Goal: Task Accomplishment & Management: Use online tool/utility

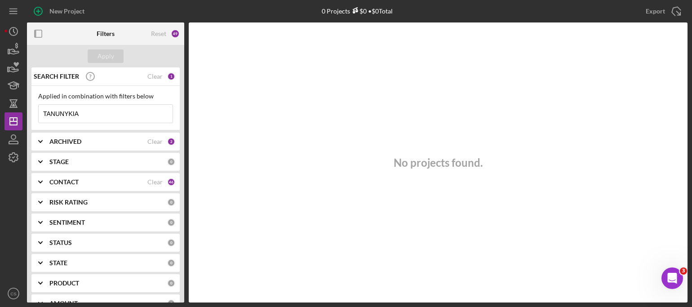
click at [81, 112] on input "TANUNYKIA" at bounding box center [106, 114] width 134 height 18
drag, startPoint x: 81, startPoint y: 112, endPoint x: 8, endPoint y: 114, distance: 73.2
click at [8, 114] on div "New Project 0 Projects $0 • $0 Total TANUNYKIA Export Icon/Export Filters Reset…" at bounding box center [345, 151] width 683 height 302
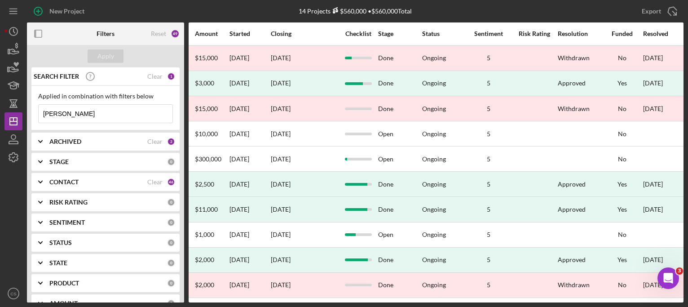
scroll to position [106, 478]
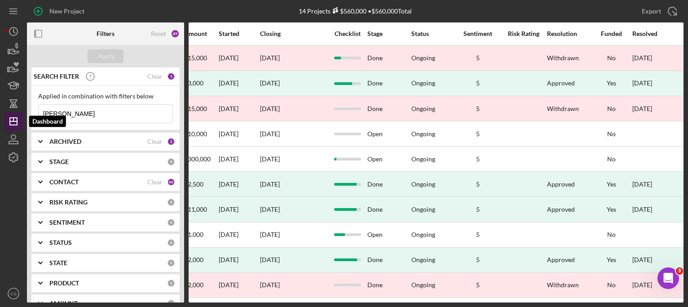
drag, startPoint x: 74, startPoint y: 114, endPoint x: 11, endPoint y: 115, distance: 62.9
click at [11, 115] on div "New Project 14 Projects $560,000 • $560,000 Total TANUNYKIA Export Icon/Export …" at bounding box center [343, 151] width 679 height 302
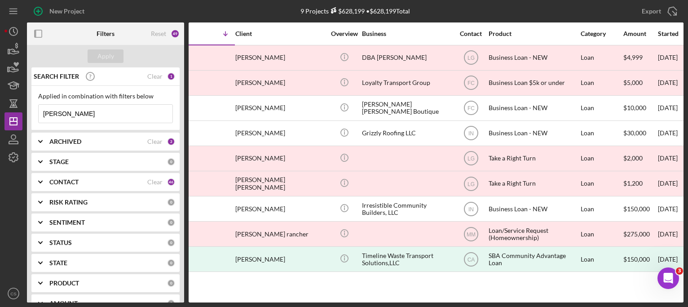
scroll to position [0, 0]
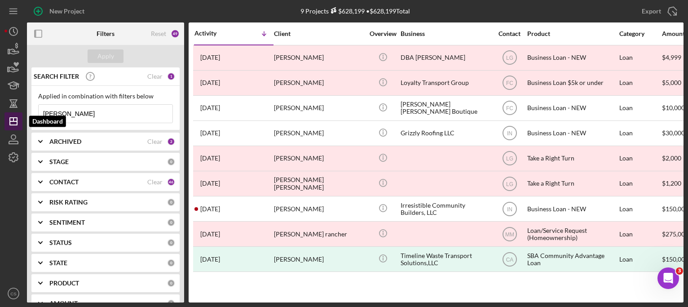
drag, startPoint x: 68, startPoint y: 118, endPoint x: 8, endPoint y: 117, distance: 60.2
click at [8, 117] on div "New Project 9 Projects $628,199 • $628,199 Total TANUNYKIA Export Icon/Export F…" at bounding box center [343, 151] width 679 height 302
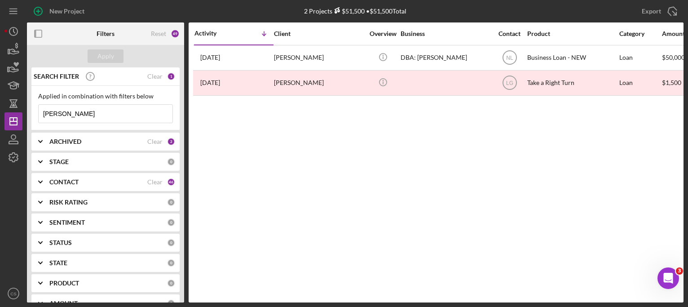
type input "[PERSON_NAME]"
click at [43, 141] on icon "Icon/Expander" at bounding box center [40, 141] width 22 height 22
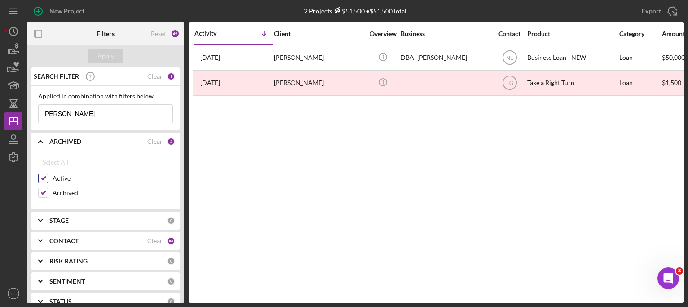
click at [41, 176] on div "Select All Active Archived" at bounding box center [105, 177] width 135 height 49
click at [42, 185] on div "Active" at bounding box center [105, 180] width 135 height 14
click at [40, 139] on icon "Icon/Expander" at bounding box center [40, 141] width 22 height 22
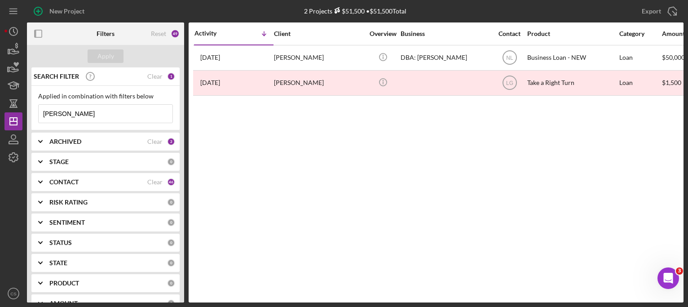
click at [40, 140] on icon "Icon/Expander" at bounding box center [40, 141] width 22 height 22
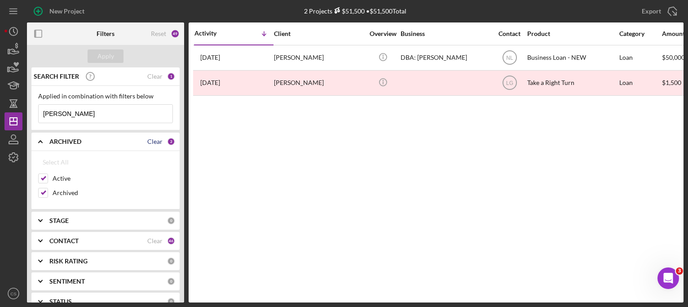
click at [150, 140] on div "Clear" at bounding box center [154, 141] width 15 height 7
checkbox input "false"
click at [45, 175] on input "Active" at bounding box center [43, 178] width 9 height 9
checkbox input "true"
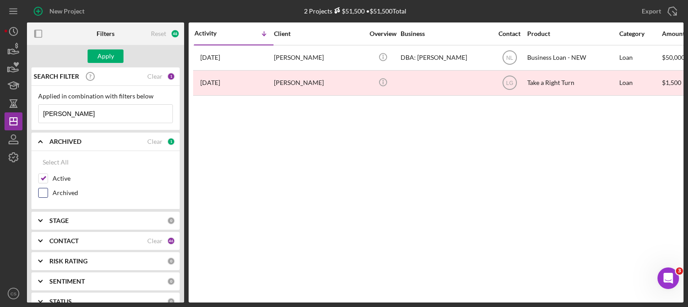
click at [42, 192] on input "Archived" at bounding box center [43, 192] width 9 height 9
checkbox input "true"
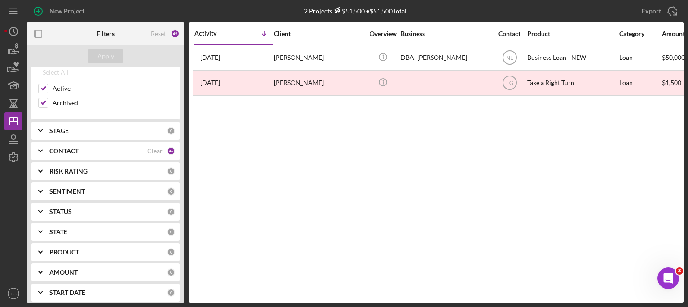
click at [168, 152] on div "46" at bounding box center [171, 151] width 8 height 8
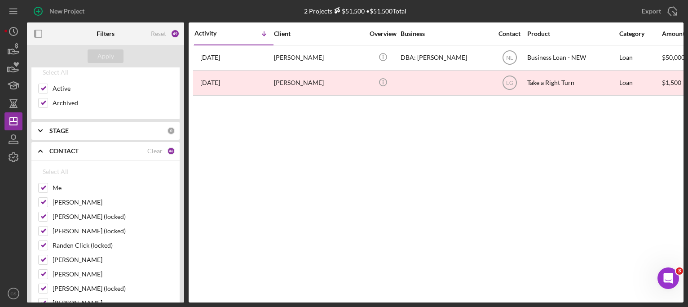
click at [156, 152] on div "Clear" at bounding box center [154, 150] width 15 height 7
checkbox input "false"
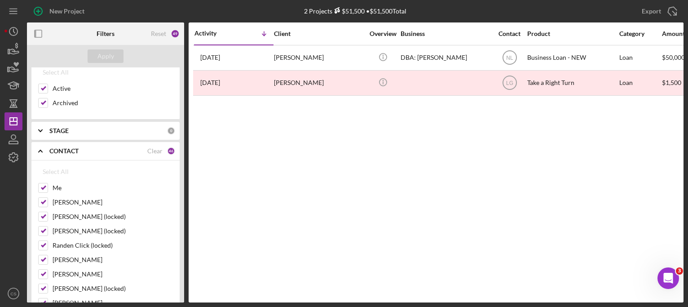
checkbox input "false"
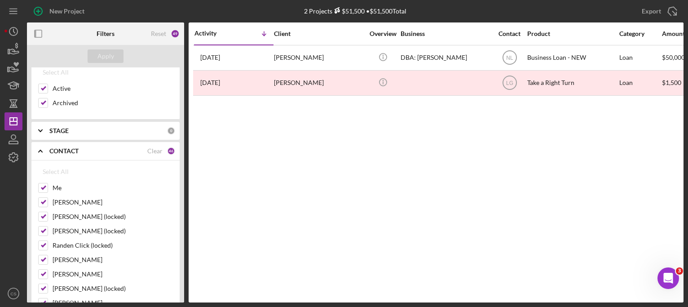
checkbox input "false"
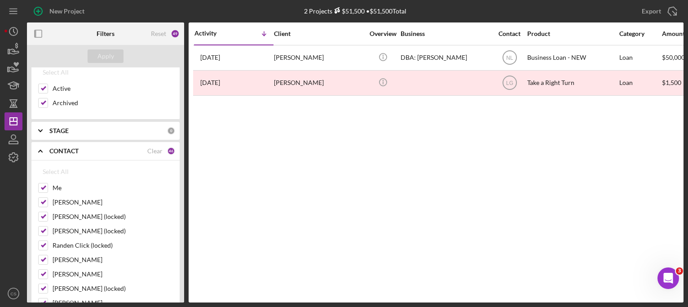
checkbox input "false"
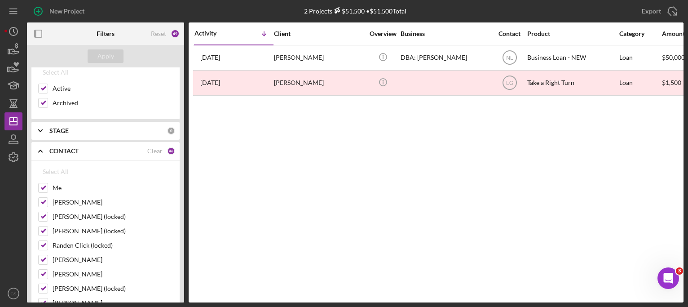
checkbox input "false"
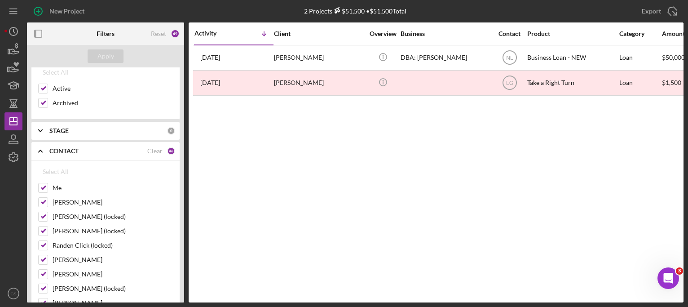
checkbox input "false"
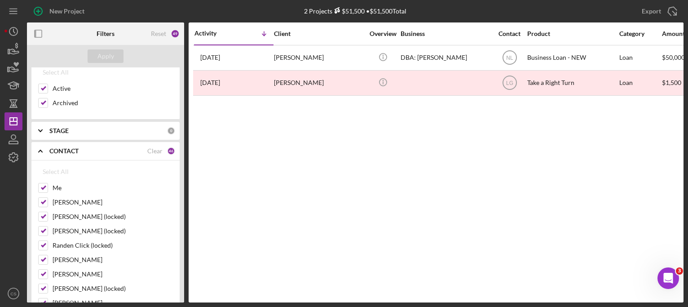
checkbox input "false"
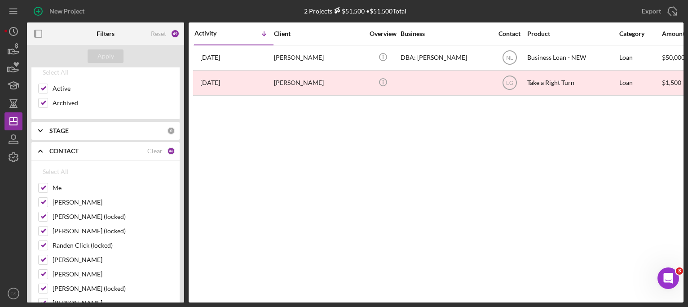
checkbox input "false"
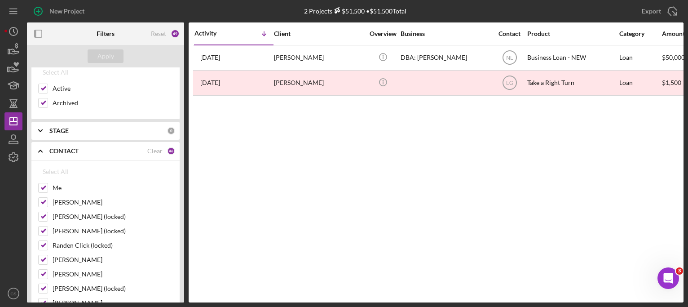
checkbox input "false"
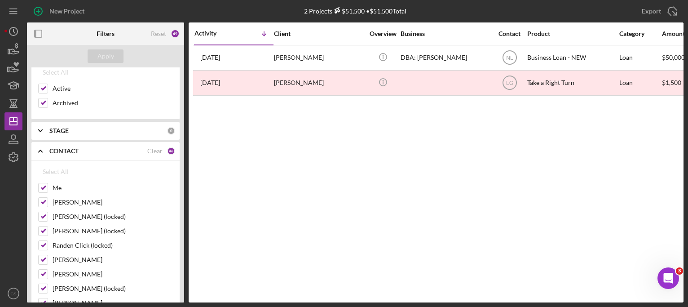
checkbox input "false"
click at [45, 170] on div "Select All" at bounding box center [56, 172] width 26 height 18
checkbox input "true"
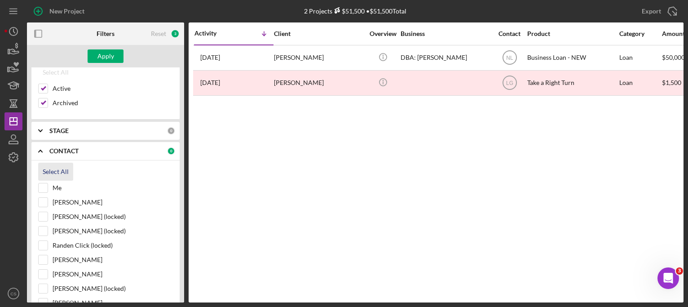
checkbox input "true"
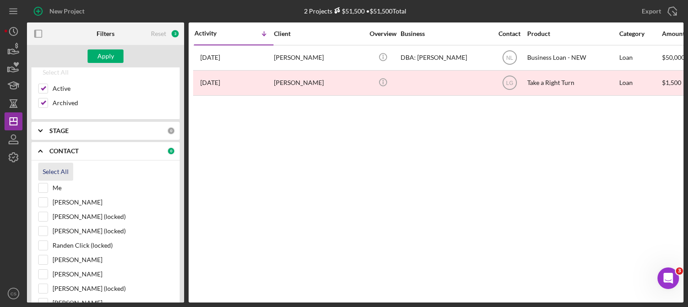
checkbox input "true"
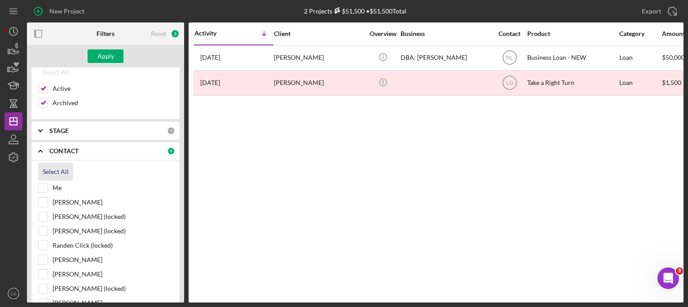
checkbox input "true"
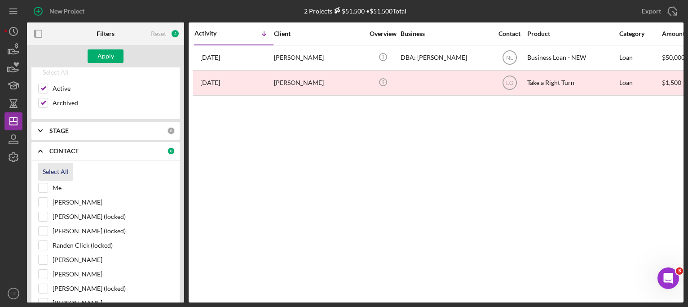
checkbox input "true"
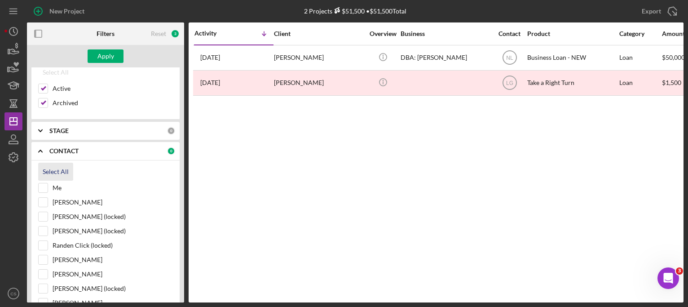
checkbox input "true"
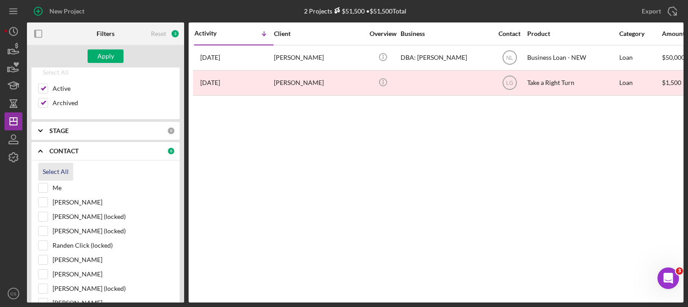
checkbox input "true"
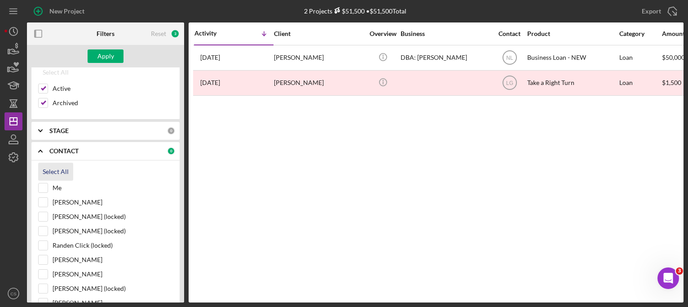
checkbox input "true"
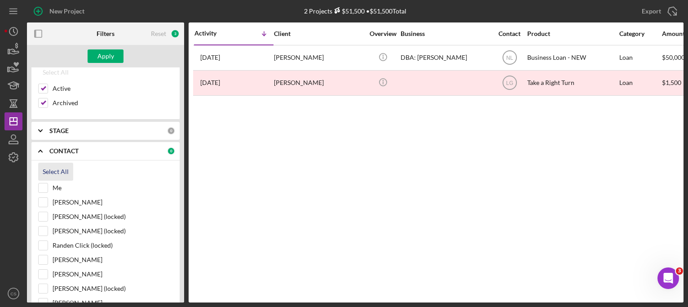
checkbox input "true"
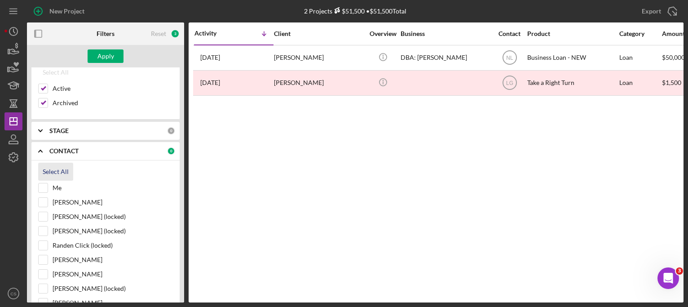
checkbox input "true"
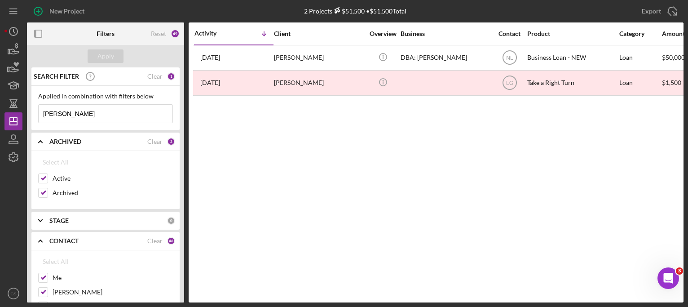
click at [84, 113] on input "[PERSON_NAME]" at bounding box center [106, 114] width 134 height 18
type input "[PERSON_NAME]"
click at [110, 56] on div "Apply" at bounding box center [105, 55] width 17 height 13
click at [40, 217] on icon "Icon/Expander" at bounding box center [40, 220] width 22 height 22
click at [45, 237] on div "Select All" at bounding box center [56, 241] width 26 height 18
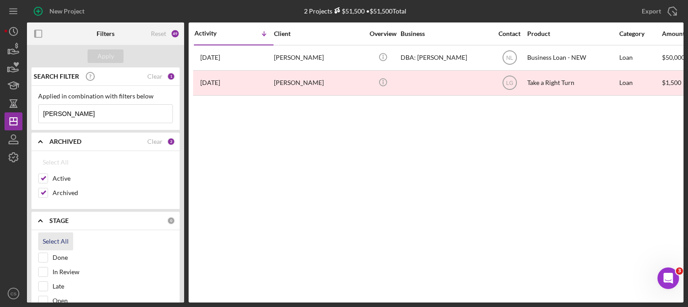
checkbox input "true"
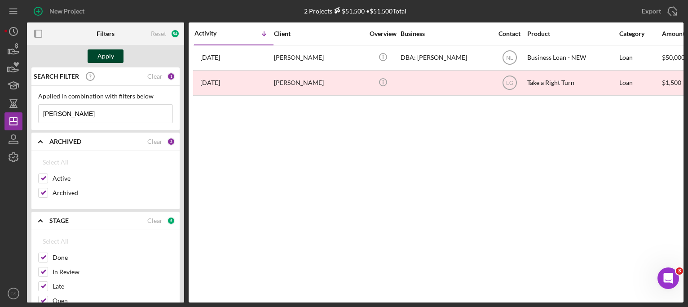
click at [107, 54] on div "Apply" at bounding box center [105, 55] width 17 height 13
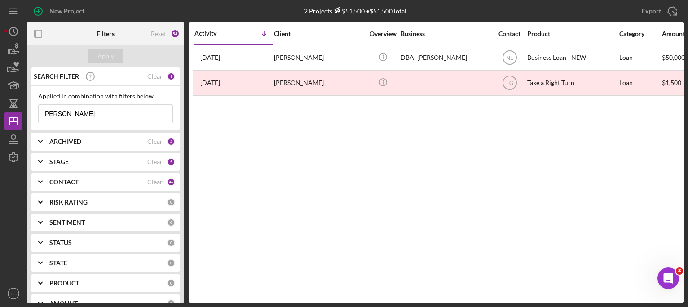
click at [71, 111] on input "[PERSON_NAME]" at bounding box center [106, 114] width 134 height 18
click at [155, 140] on div "Clear" at bounding box center [154, 141] width 15 height 7
click at [152, 162] on div "STAGE Clear 5" at bounding box center [112, 162] width 126 height 18
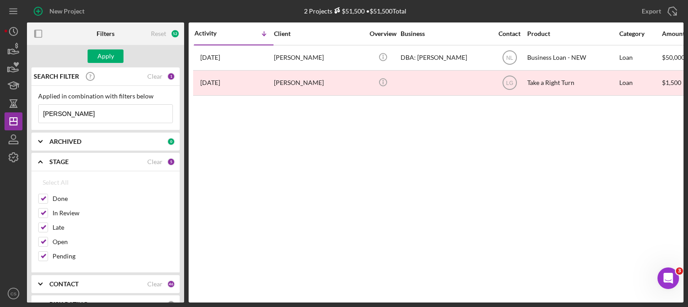
click at [149, 283] on div "Clear" at bounding box center [154, 283] width 15 height 7
click at [158, 163] on div "Clear" at bounding box center [154, 161] width 15 height 7
checkbox input "false"
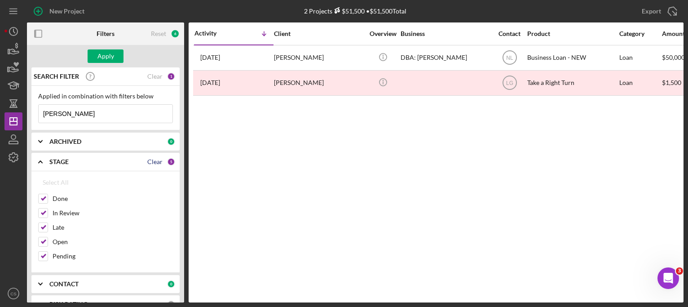
checkbox input "false"
click at [110, 57] on div "Apply" at bounding box center [105, 55] width 17 height 13
click at [167, 141] on div "0" at bounding box center [171, 141] width 8 height 8
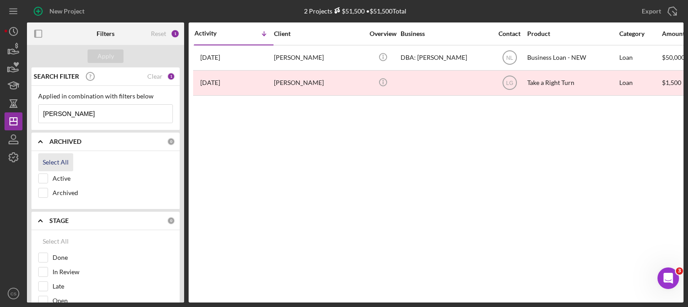
click at [44, 159] on div "Select All" at bounding box center [56, 162] width 26 height 18
checkbox input "true"
click at [45, 195] on input "Archived" at bounding box center [43, 192] width 9 height 9
checkbox input "false"
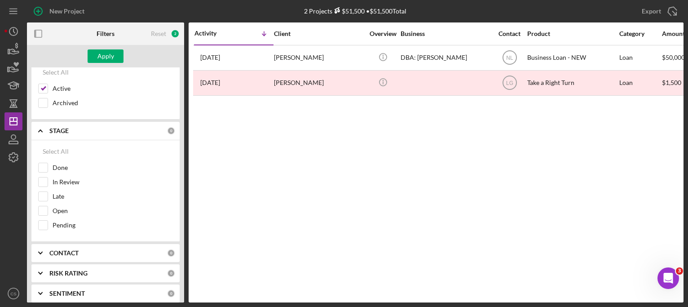
click at [38, 251] on icon "Icon/Expander" at bounding box center [40, 253] width 22 height 22
click at [46, 270] on div "Select All" at bounding box center [56, 274] width 26 height 18
checkbox input "true"
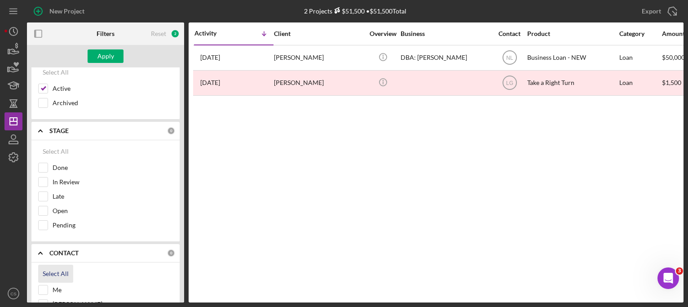
checkbox input "true"
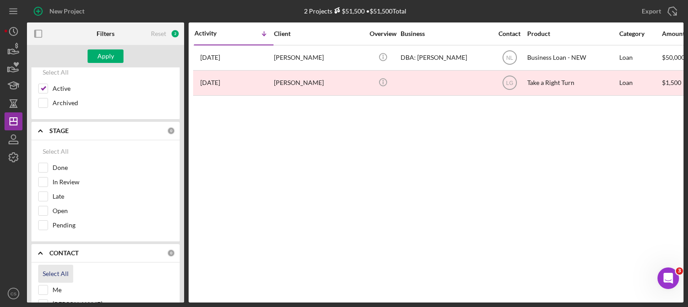
checkbox input "true"
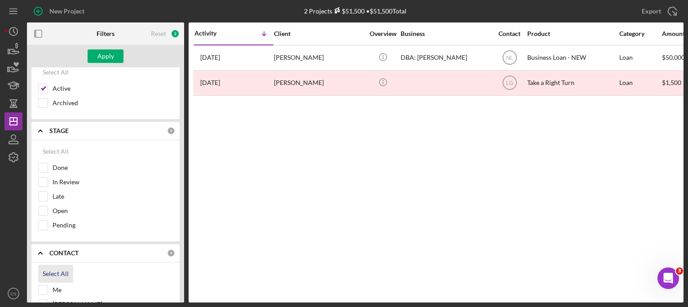
checkbox input "true"
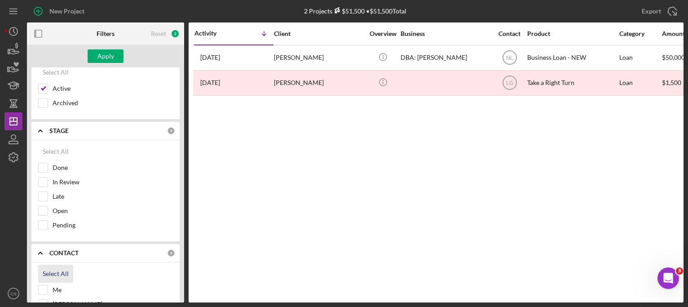
checkbox input "true"
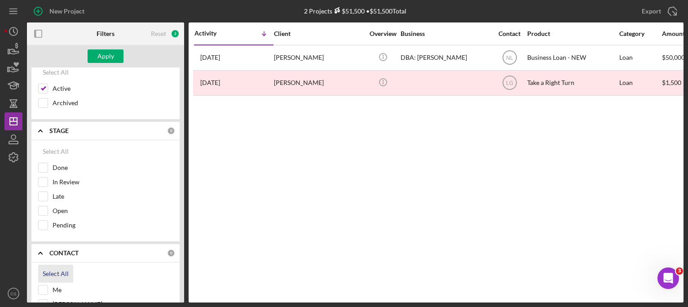
checkbox input "true"
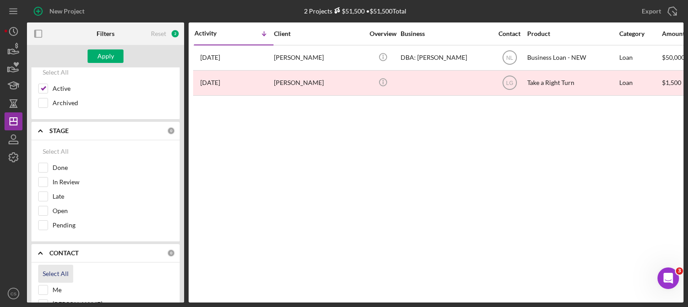
checkbox input "true"
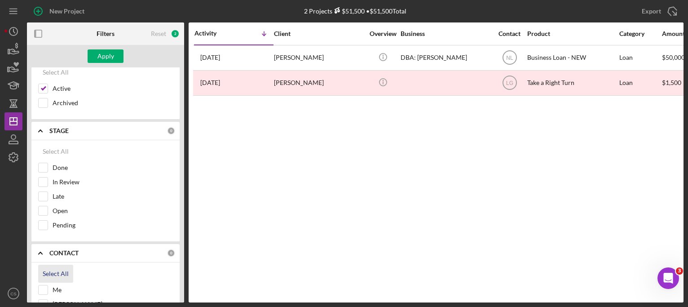
checkbox input "true"
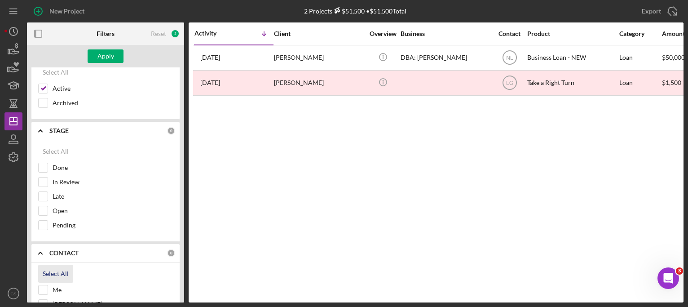
checkbox input "true"
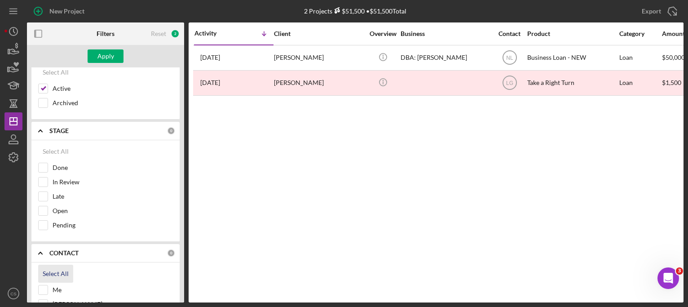
checkbox input "true"
click at [104, 56] on div "Apply" at bounding box center [105, 55] width 17 height 13
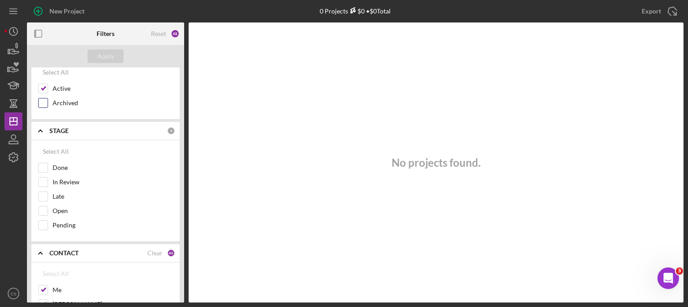
click at [38, 100] on div "Select All Active Archived" at bounding box center [105, 90] width 148 height 58
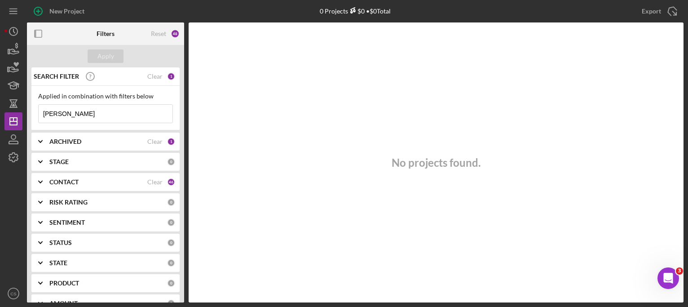
drag, startPoint x: 67, startPoint y: 111, endPoint x: -9, endPoint y: 110, distance: 75.9
click at [0, 110] on html "New Project 0 Projects $0 • $0 Total katie Export Icon/Export Filters Reset 48 …" at bounding box center [344, 153] width 688 height 307
type input "hair"
click at [169, 141] on div "1" at bounding box center [171, 141] width 8 height 8
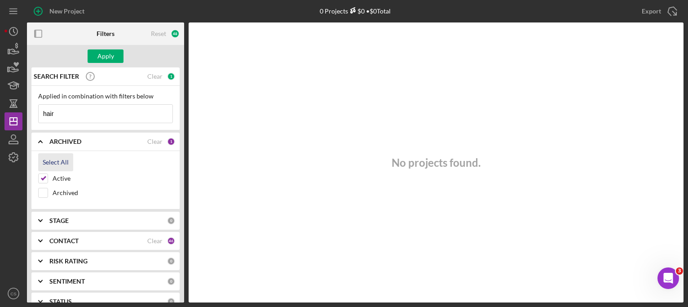
click at [46, 162] on div "Select All" at bounding box center [56, 162] width 26 height 18
checkbox input "true"
click at [160, 238] on div "Clear" at bounding box center [154, 240] width 15 height 7
click at [38, 240] on icon "Icon/Expander" at bounding box center [40, 240] width 22 height 22
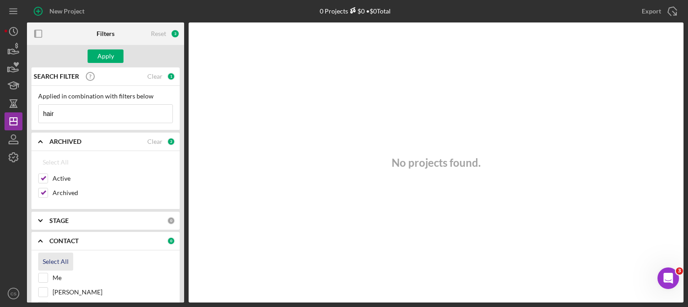
click at [41, 261] on button "Select All" at bounding box center [55, 261] width 35 height 18
checkbox input "true"
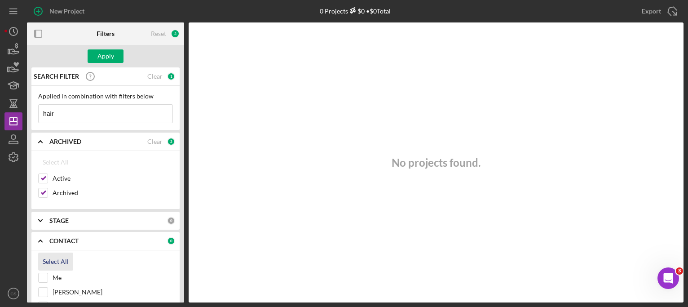
checkbox input "true"
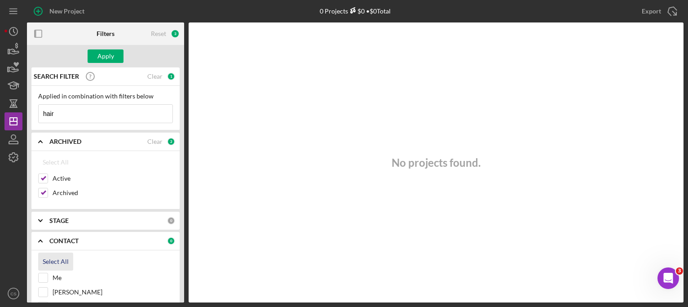
checkbox input "true"
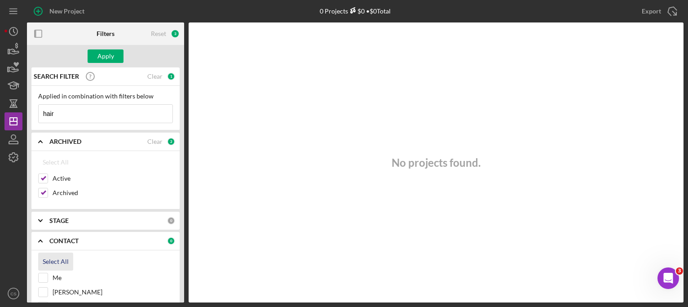
checkbox input "true"
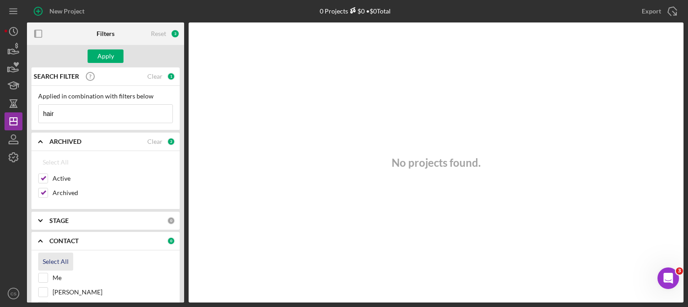
checkbox input "true"
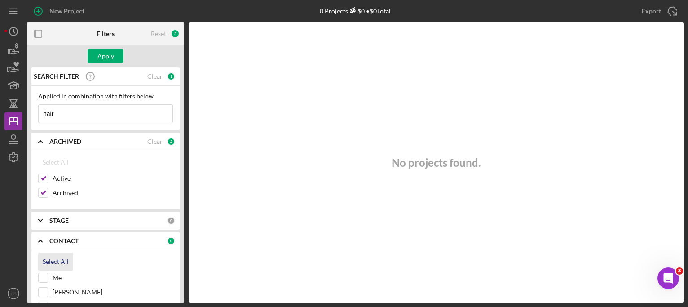
checkbox input "true"
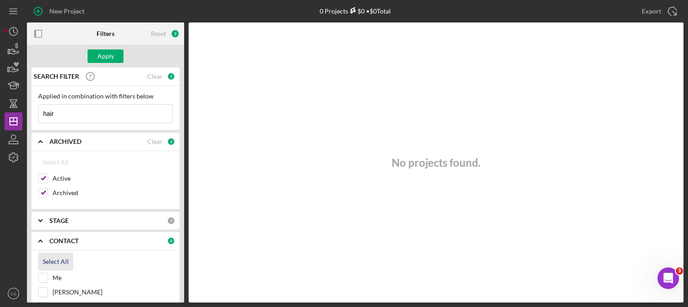
checkbox input "true"
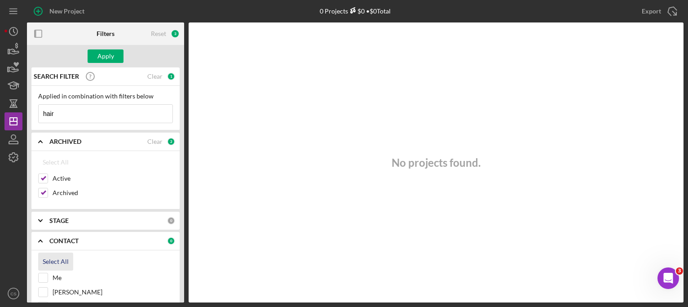
checkbox input "true"
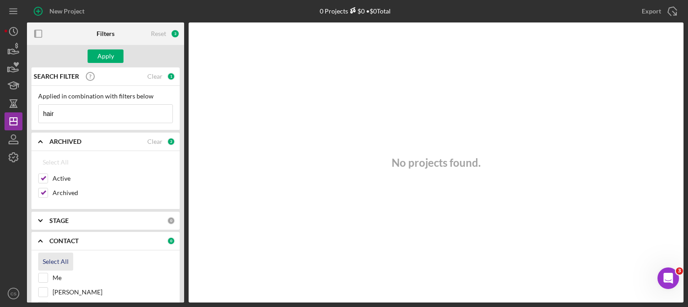
checkbox input "true"
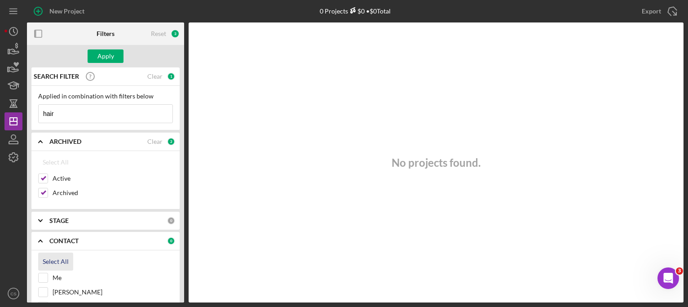
checkbox input "true"
click at [115, 58] on button "Apply" at bounding box center [106, 55] width 36 height 13
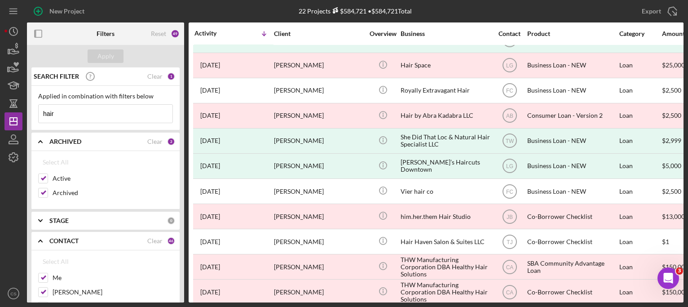
scroll to position [308, 0]
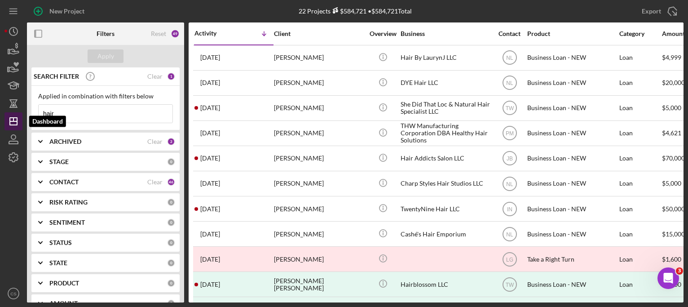
drag, startPoint x: 60, startPoint y: 115, endPoint x: 22, endPoint y: 115, distance: 38.6
click at [22, 115] on div "New Project 22 Projects $584,721 • $584,721 Total hair Export Icon/Export Filte…" at bounding box center [343, 151] width 679 height 302
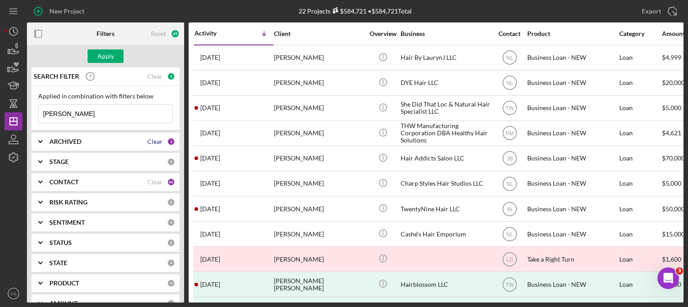
type input "otey"
click at [150, 138] on div "Clear" at bounding box center [154, 141] width 15 height 7
click at [150, 177] on div "CONTACT Clear 46" at bounding box center [112, 182] width 126 height 18
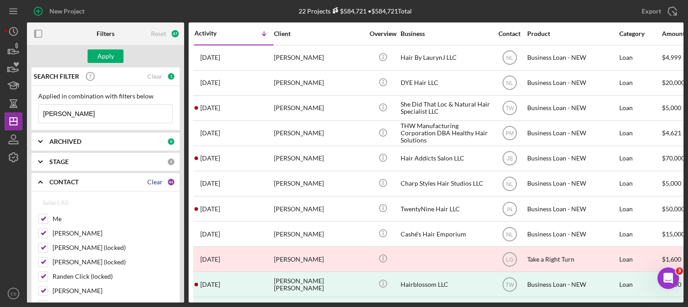
click at [148, 182] on div "Clear" at bounding box center [154, 181] width 15 height 7
checkbox input "false"
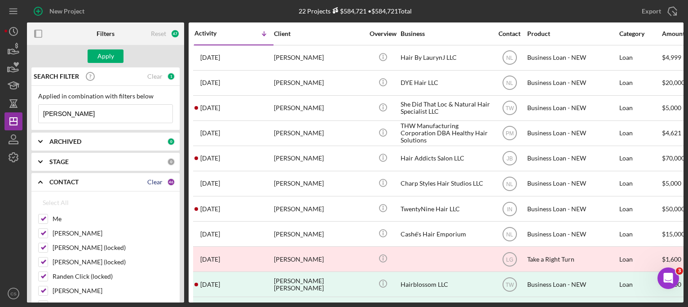
checkbox input "false"
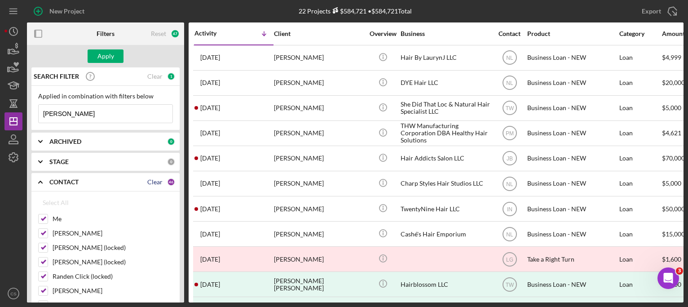
checkbox input "false"
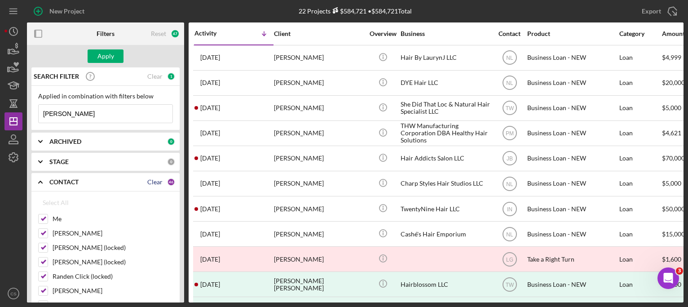
checkbox input "false"
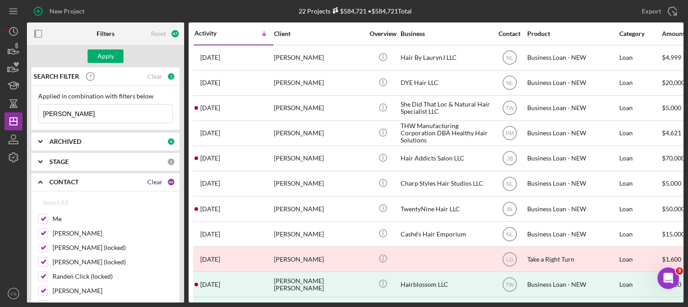
checkbox input "false"
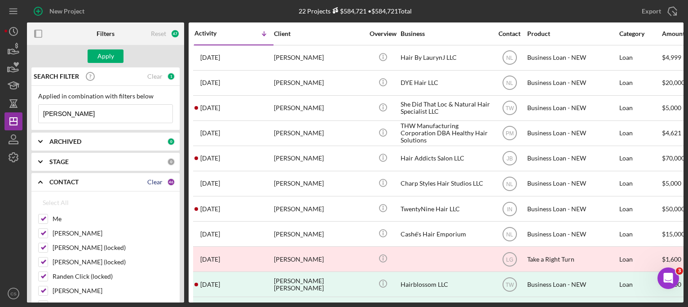
checkbox input "false"
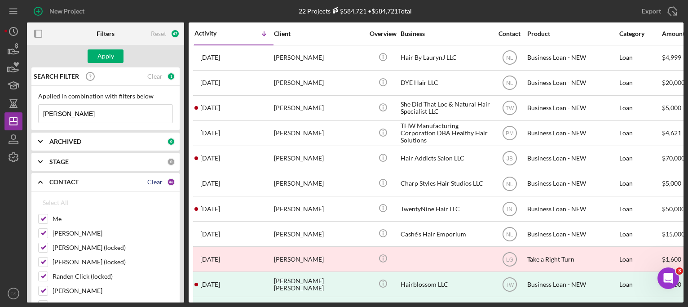
checkbox input "false"
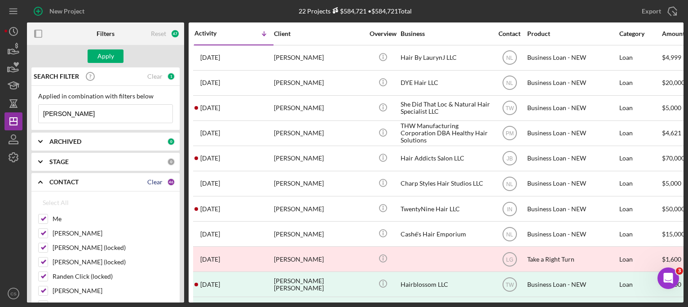
checkbox input "false"
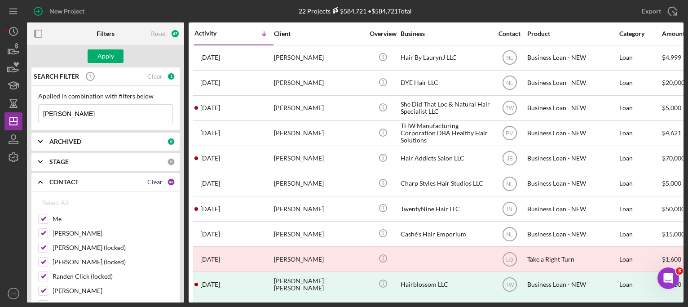
checkbox input "false"
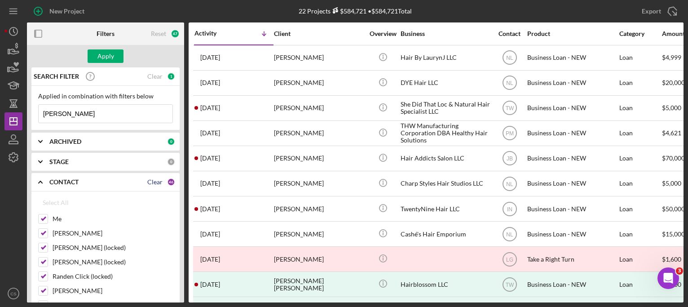
checkbox input "false"
click at [46, 203] on div "Select All" at bounding box center [56, 203] width 26 height 18
checkbox input "true"
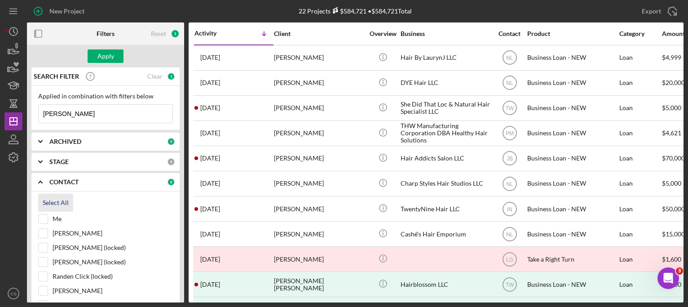
checkbox input "true"
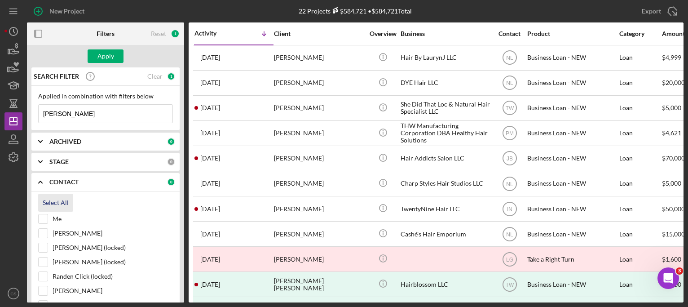
checkbox input "true"
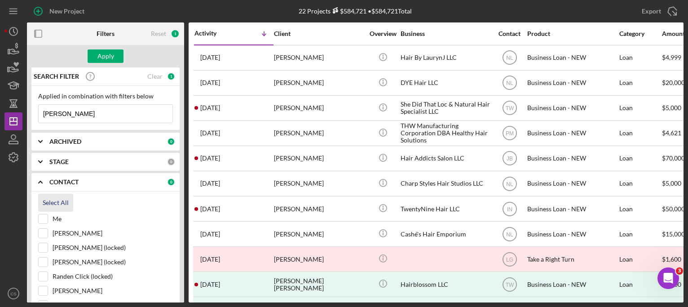
checkbox input "true"
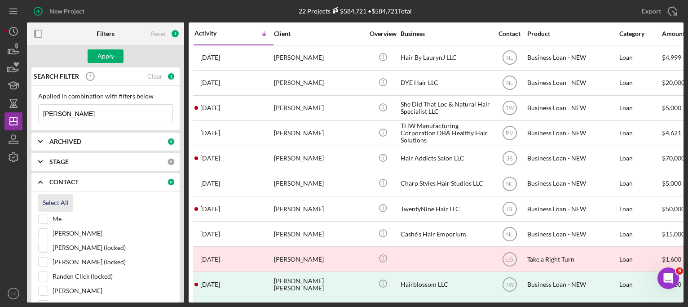
checkbox input "true"
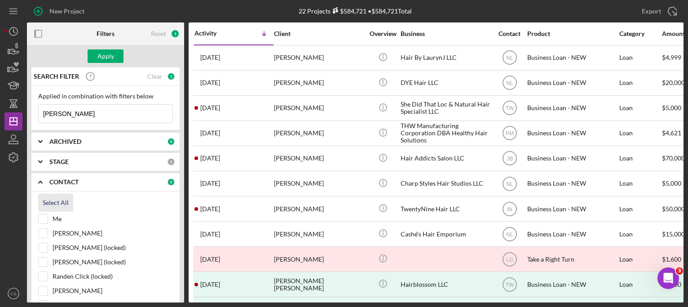
checkbox input "true"
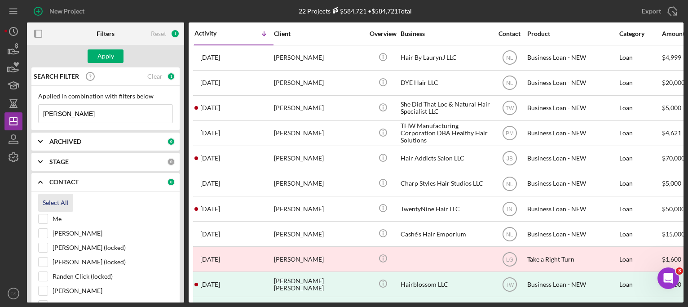
checkbox input "true"
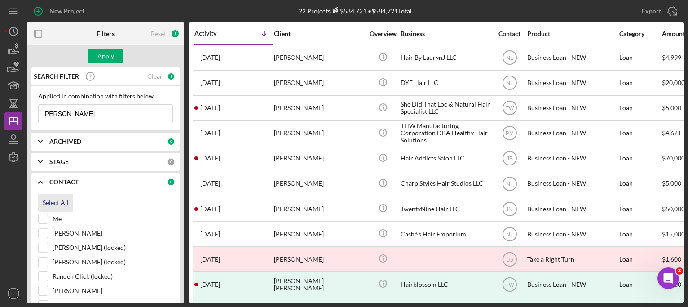
checkbox input "true"
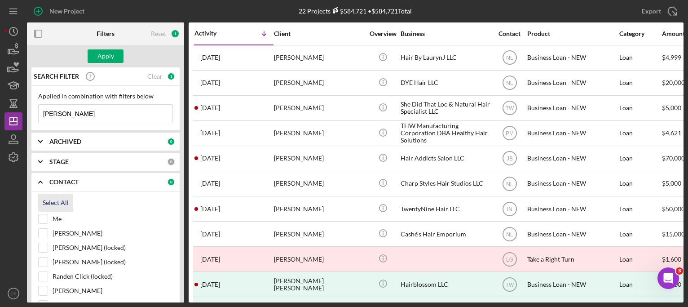
checkbox input "true"
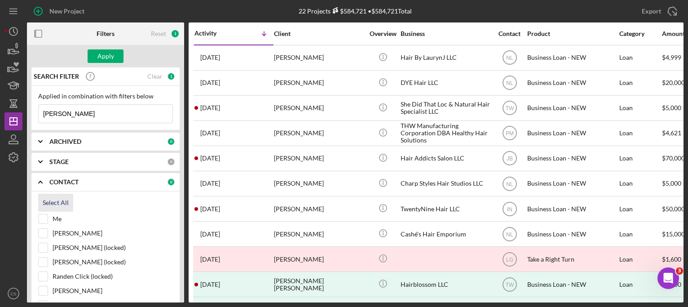
checkbox input "true"
click at [169, 141] on div "0" at bounding box center [171, 141] width 8 height 8
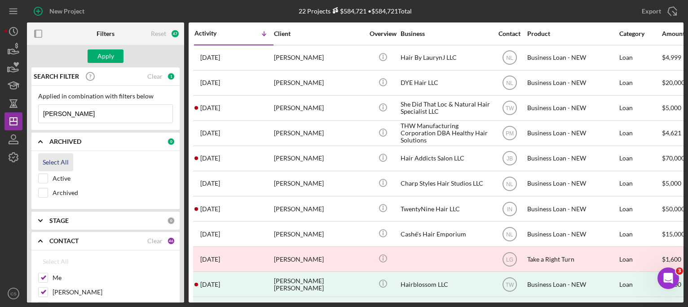
click at [55, 161] on div "Select All" at bounding box center [56, 162] width 26 height 18
checkbox input "true"
click at [102, 66] on div "Apply" at bounding box center [105, 56] width 157 height 22
click at [103, 59] on div "Apply" at bounding box center [105, 55] width 17 height 13
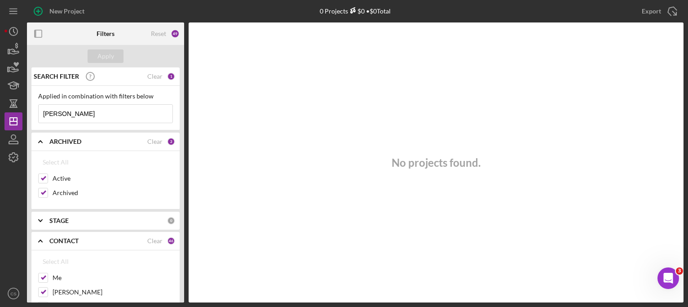
click at [79, 111] on input "otey" at bounding box center [106, 114] width 134 height 18
click at [159, 143] on div "Clear" at bounding box center [154, 141] width 15 height 7
checkbox input "false"
click at [154, 241] on div "Clear" at bounding box center [154, 240] width 15 height 7
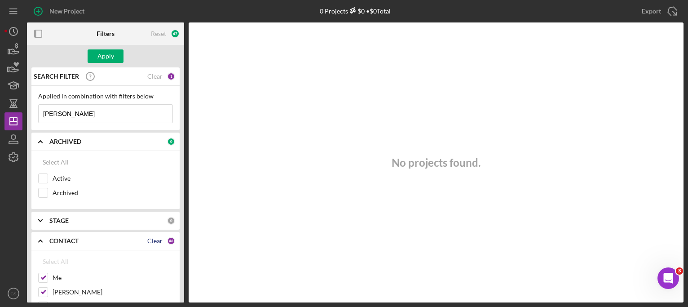
checkbox input "false"
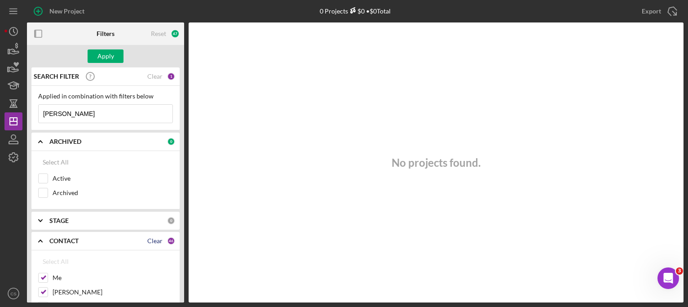
checkbox input "false"
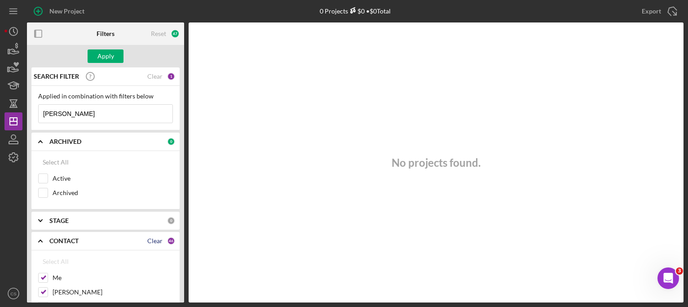
checkbox input "false"
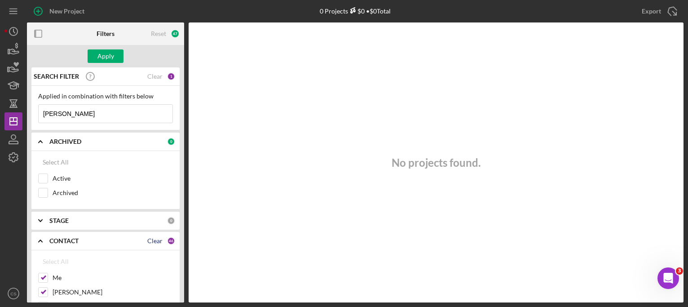
checkbox input "false"
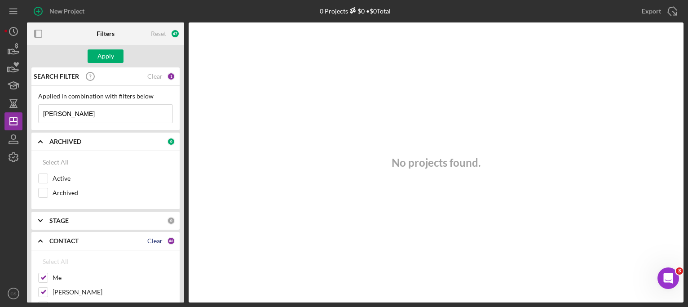
checkbox input "false"
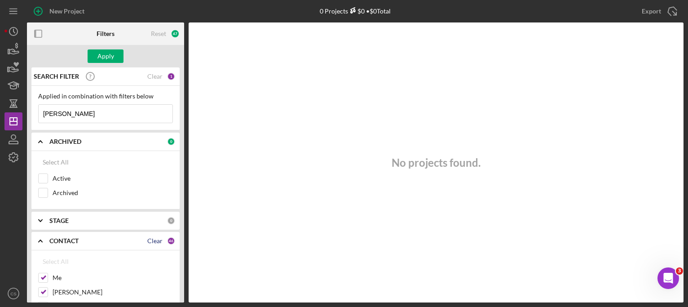
checkbox input "false"
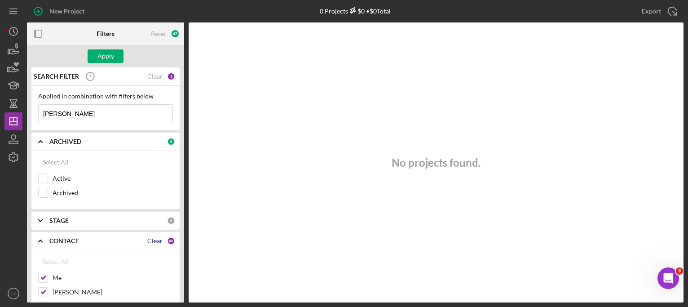
checkbox input "false"
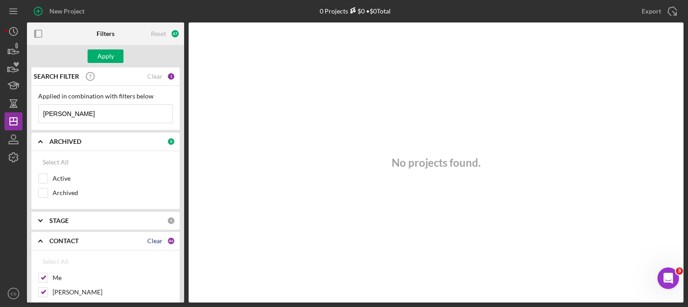
checkbox input "false"
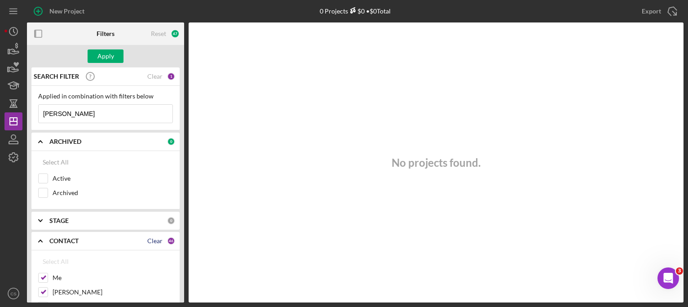
checkbox input "false"
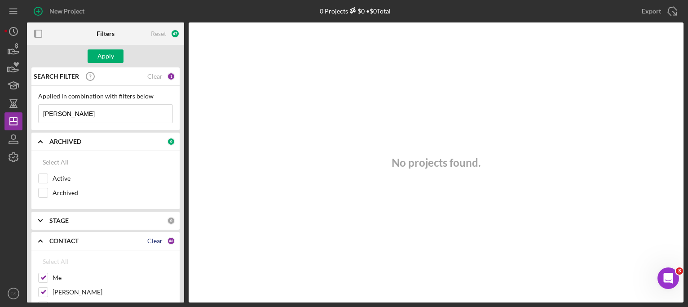
checkbox input "false"
click at [105, 55] on div "Apply" at bounding box center [105, 55] width 17 height 13
click at [73, 115] on input "otey" at bounding box center [106, 114] width 134 height 18
click at [39, 141] on polyline at bounding box center [41, 142] width 4 height 2
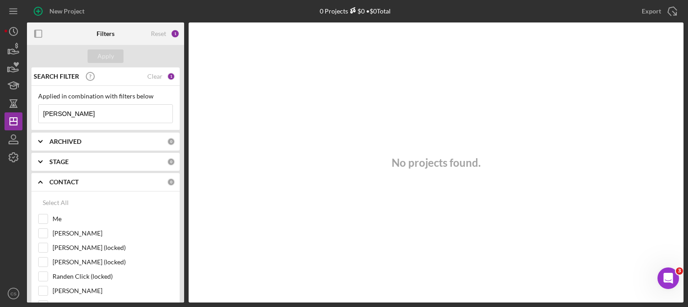
click at [38, 181] on icon "Icon/Expander" at bounding box center [40, 182] width 22 height 22
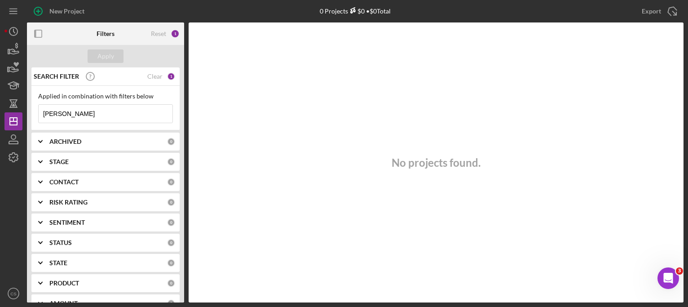
click at [68, 116] on input "otey" at bounding box center [106, 114] width 134 height 18
click at [41, 141] on polyline at bounding box center [41, 142] width 4 height 2
click at [42, 161] on button "Select All" at bounding box center [55, 162] width 35 height 18
checkbox input "true"
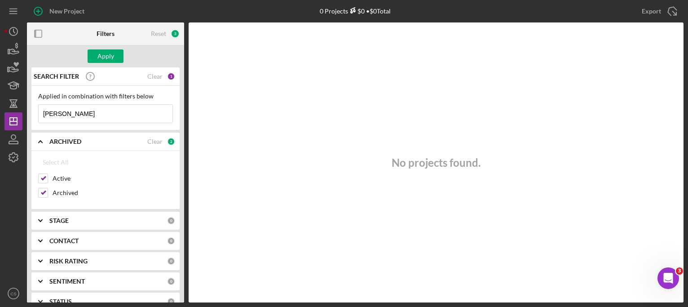
click at [40, 237] on icon "Icon/Expander" at bounding box center [40, 240] width 22 height 22
click at [43, 256] on div "Select All" at bounding box center [56, 261] width 26 height 18
checkbox input "true"
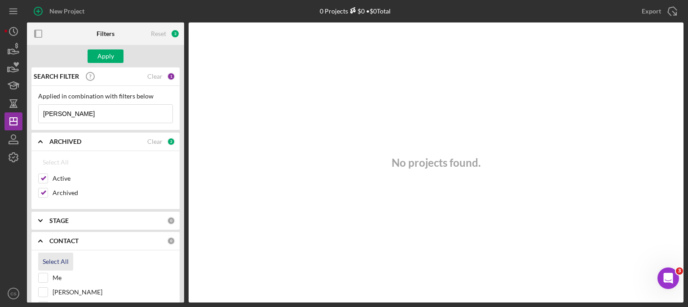
checkbox input "true"
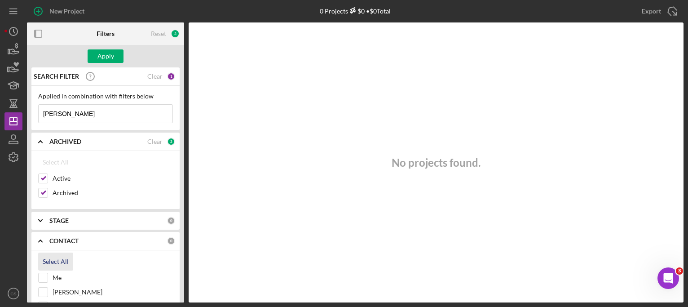
checkbox input "true"
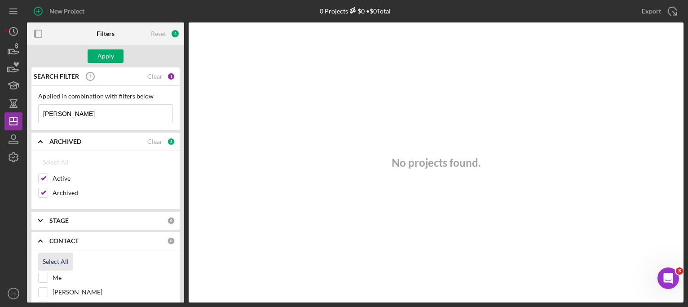
checkbox input "true"
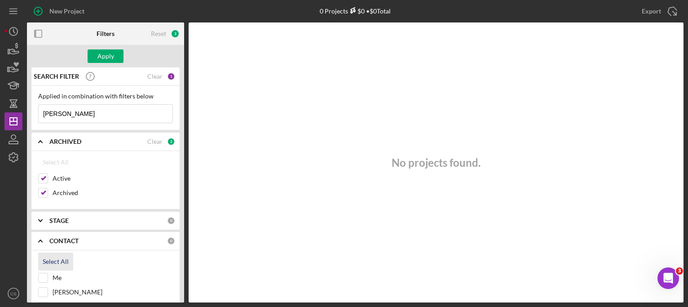
checkbox input "true"
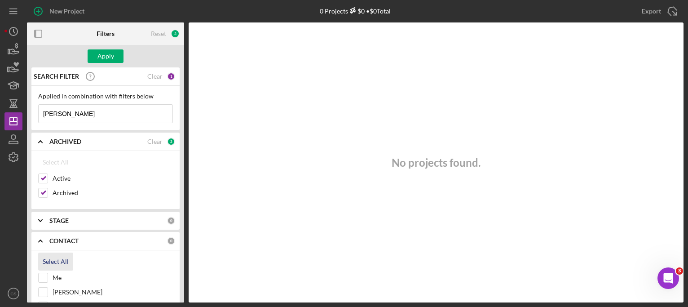
checkbox input "true"
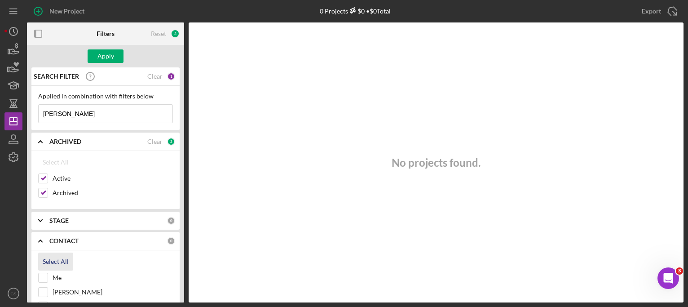
checkbox input "true"
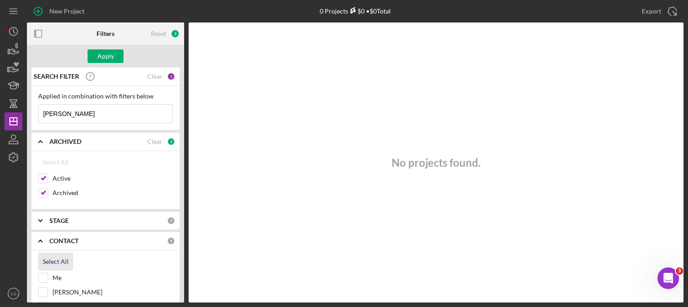
checkbox input "true"
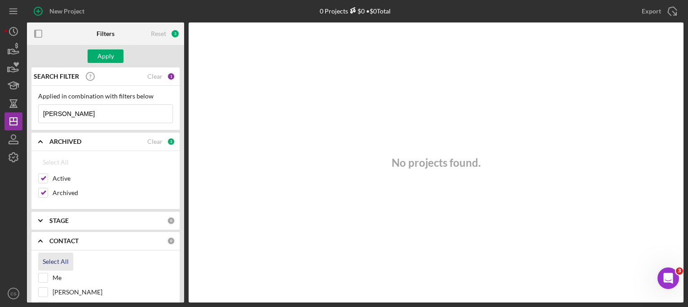
checkbox input "true"
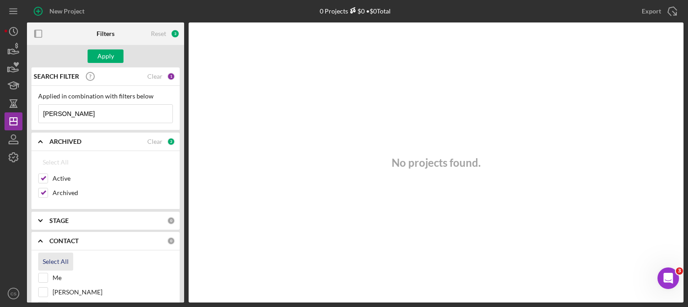
checkbox input "true"
click at [103, 59] on div "Apply" at bounding box center [105, 55] width 17 height 13
click at [40, 141] on polyline at bounding box center [41, 142] width 4 height 2
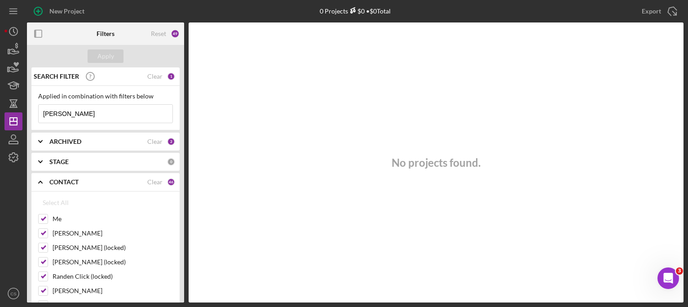
click at [40, 181] on polyline at bounding box center [41, 182] width 4 height 2
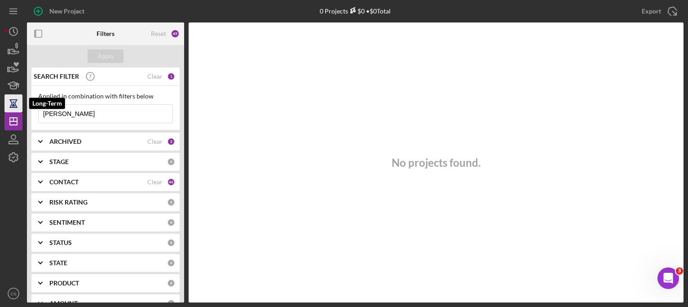
drag, startPoint x: 62, startPoint y: 116, endPoint x: 9, endPoint y: 107, distance: 52.9
click at [9, 107] on div "New Project 0 Projects $0 • $0 Total hair Export Icon/Export Filters Reset 49 A…" at bounding box center [343, 151] width 679 height 302
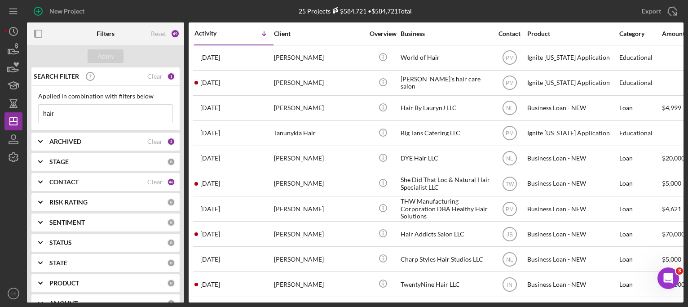
type input "hair"
click at [66, 141] on b "ARCHIVED" at bounding box center [65, 141] width 32 height 7
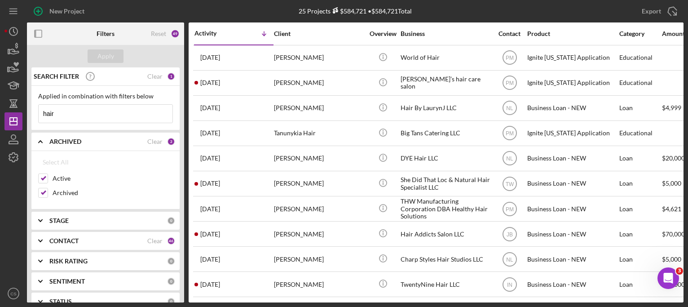
click at [67, 112] on input "hair" at bounding box center [106, 114] width 134 height 18
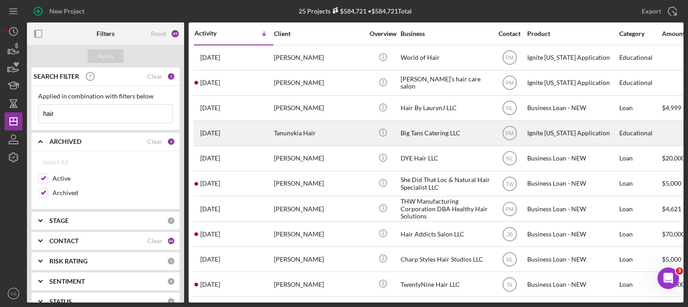
click at [220, 131] on time "3 weeks ago" at bounding box center [210, 132] width 20 height 7
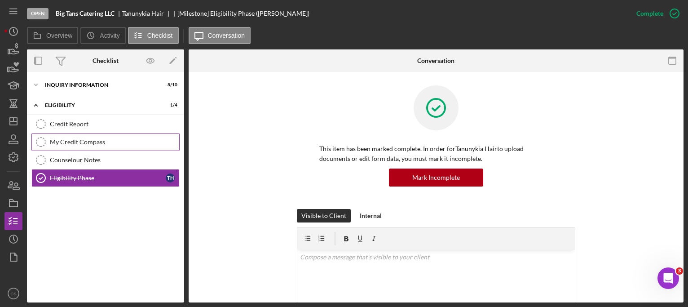
click at [63, 137] on link "My Credit Compass My Credit Compass" at bounding box center [105, 142] width 148 height 18
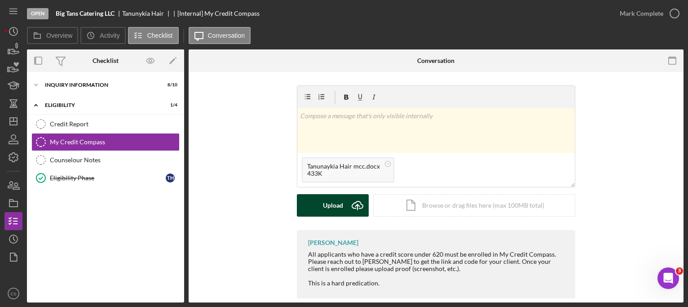
click at [353, 203] on icon "Icon/Upload" at bounding box center [357, 205] width 22 height 22
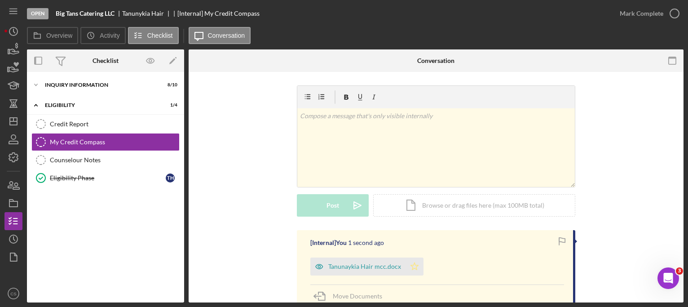
click at [411, 266] on icon "Icon/Star" at bounding box center [415, 266] width 18 height 18
click at [673, 15] on icon "button" at bounding box center [674, 13] width 22 height 22
